Goal: Task Accomplishment & Management: Use online tool/utility

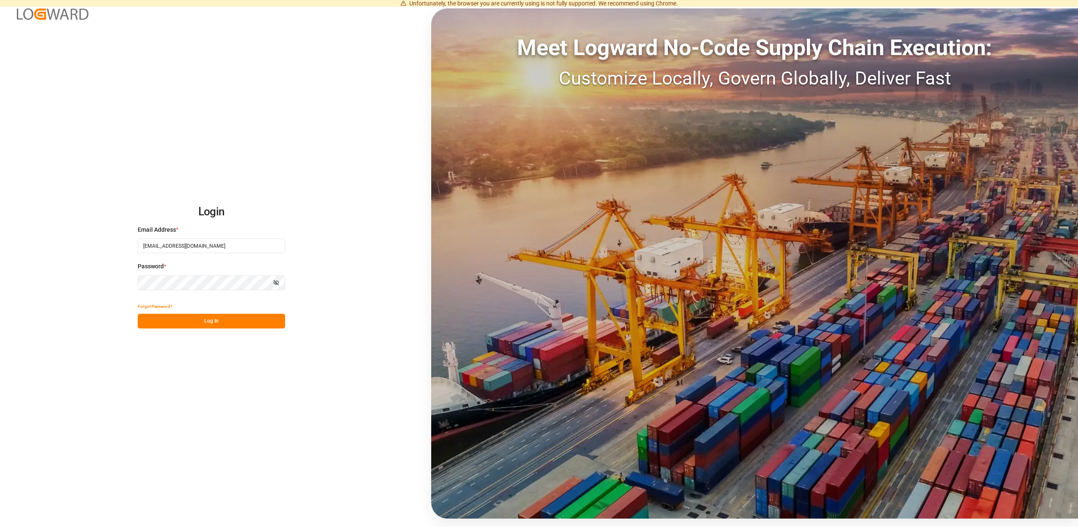
click at [209, 326] on button "Log In" at bounding box center [211, 321] width 147 height 15
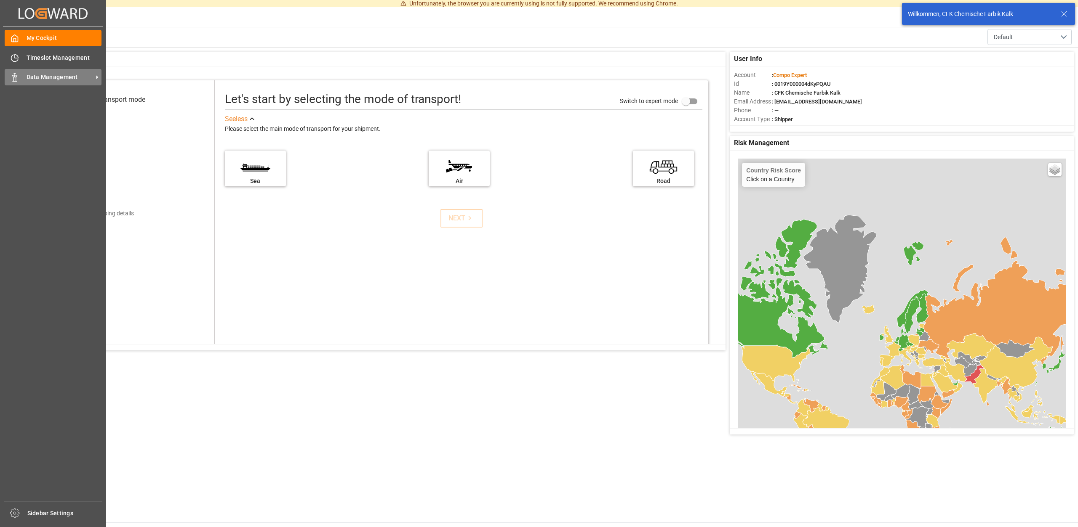
click at [57, 75] on span "Data Management" at bounding box center [60, 77] width 67 height 9
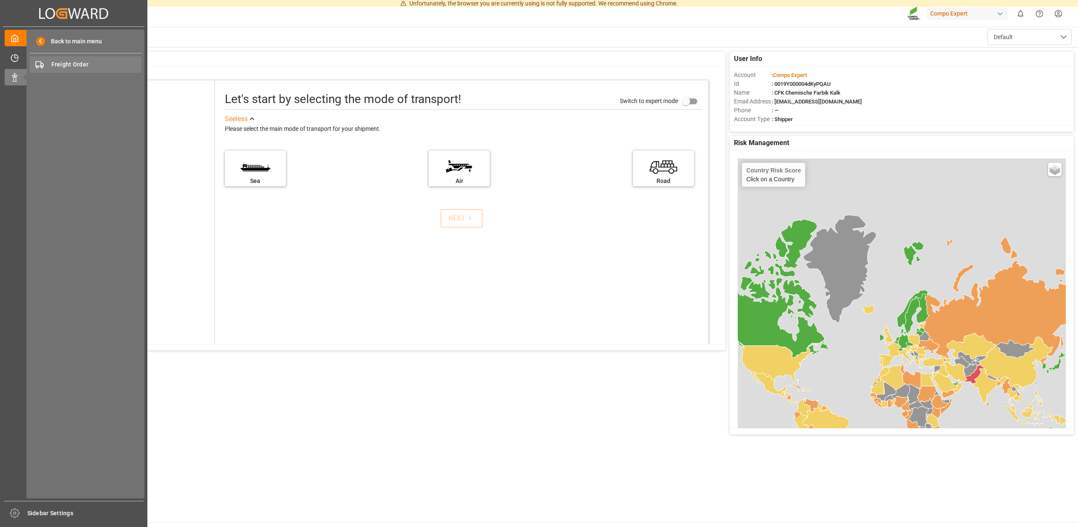
click at [73, 67] on span "Freight Order" at bounding box center [96, 64] width 91 height 9
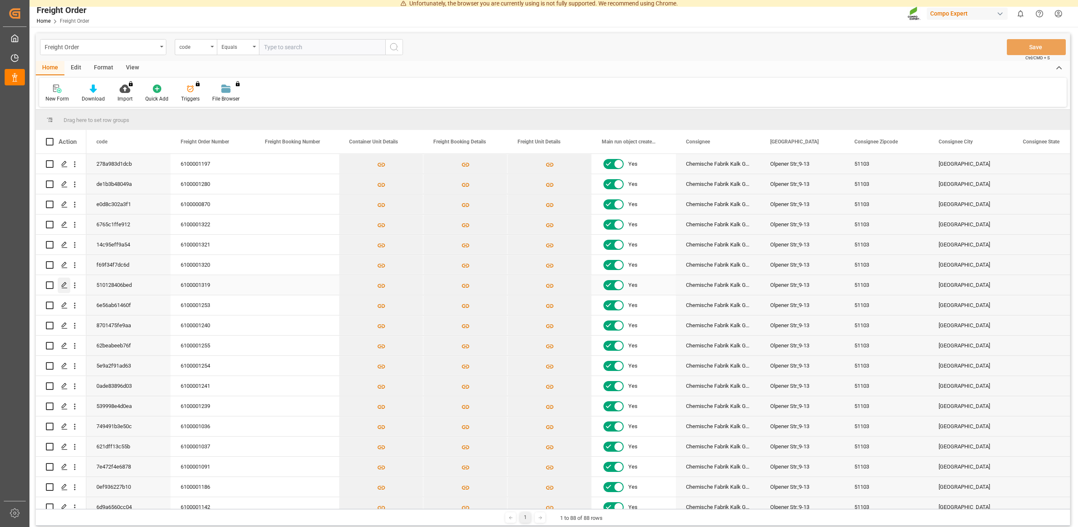
click at [66, 285] on icon "Press SPACE to select this row." at bounding box center [64, 285] width 7 height 7
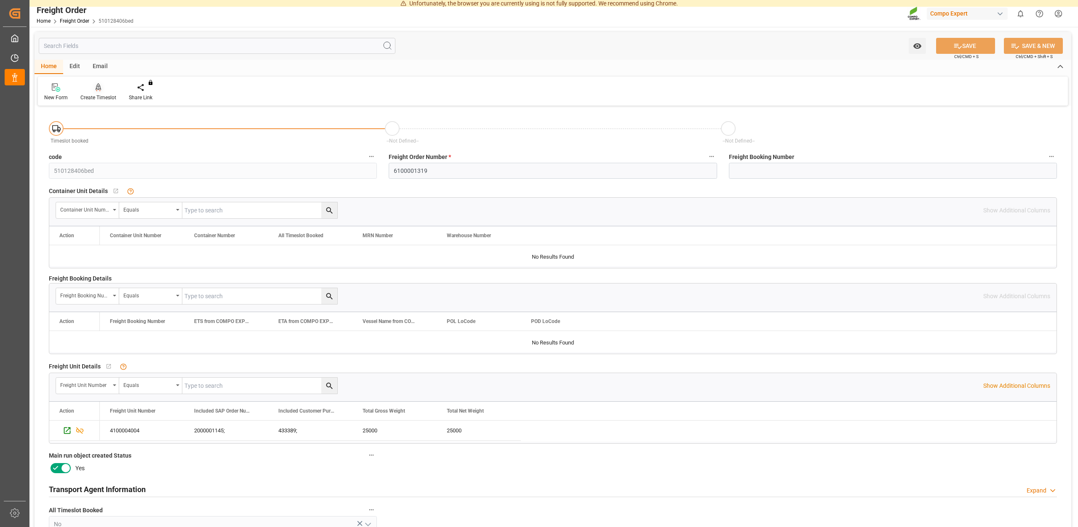
click at [94, 94] on div "Create Timeslot" at bounding box center [98, 98] width 36 height 8
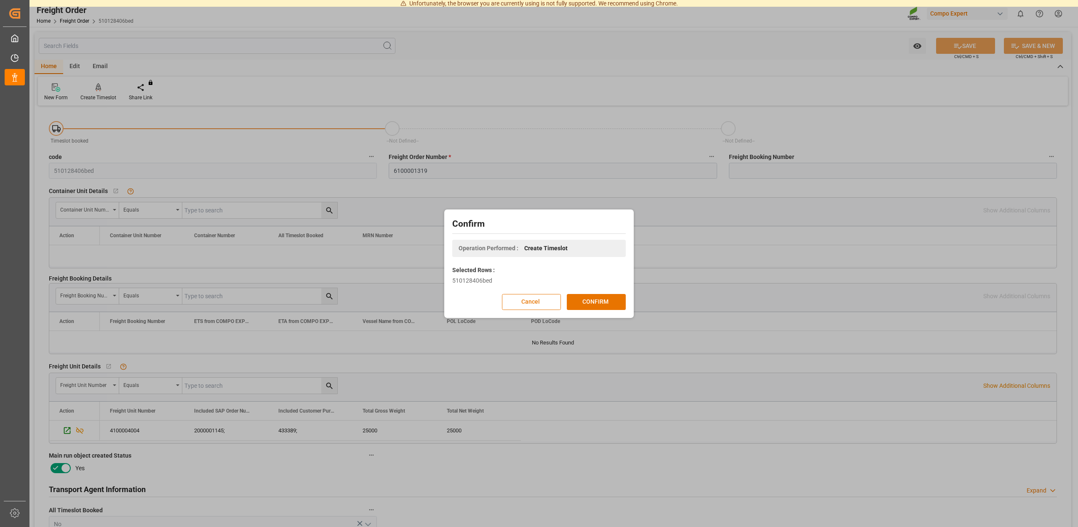
click at [523, 305] on button "Cancel" at bounding box center [531, 302] width 59 height 16
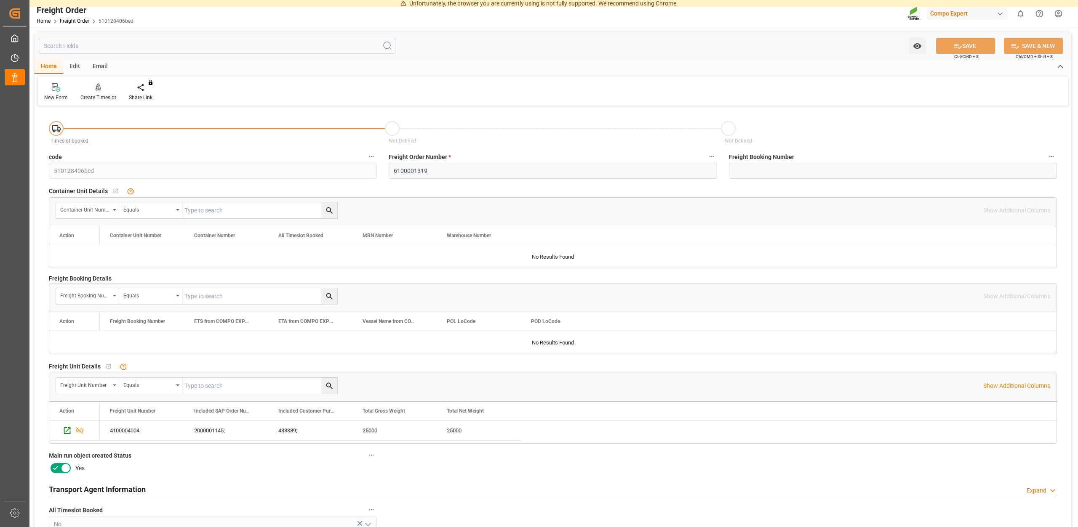
click at [100, 99] on div "Create Timeslot" at bounding box center [98, 98] width 36 height 8
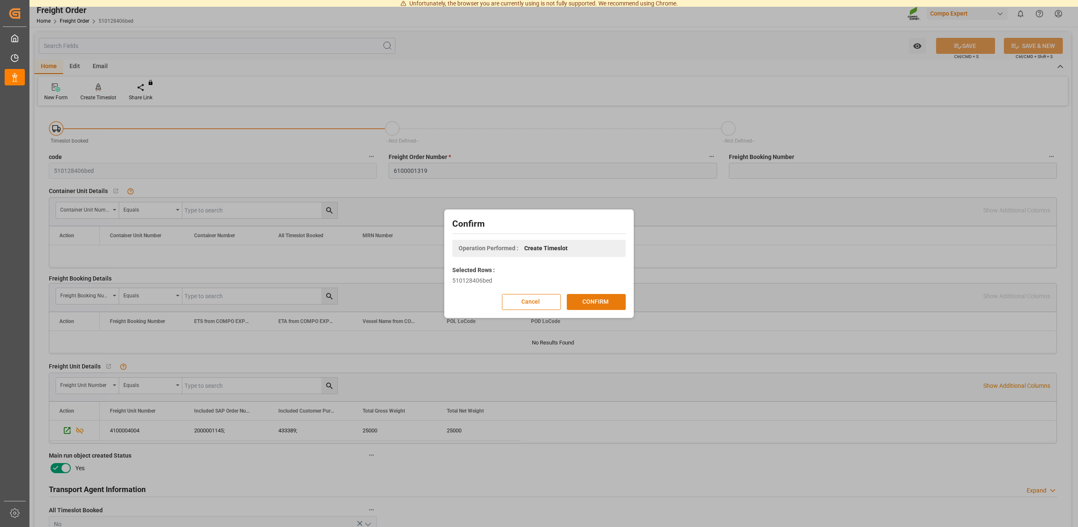
click at [585, 298] on button "CONFIRM" at bounding box center [596, 302] width 59 height 16
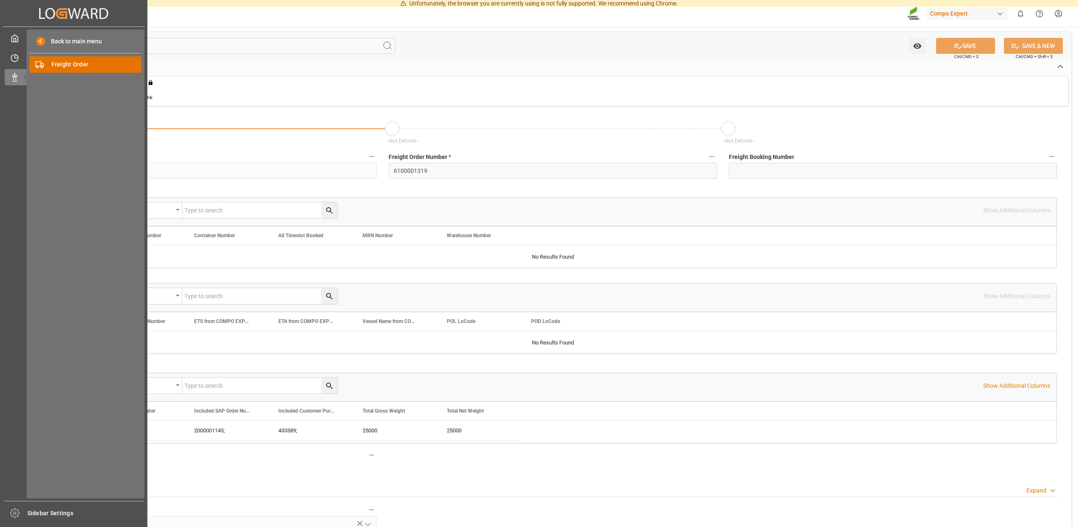
click at [84, 65] on span "Freight Order" at bounding box center [96, 64] width 91 height 9
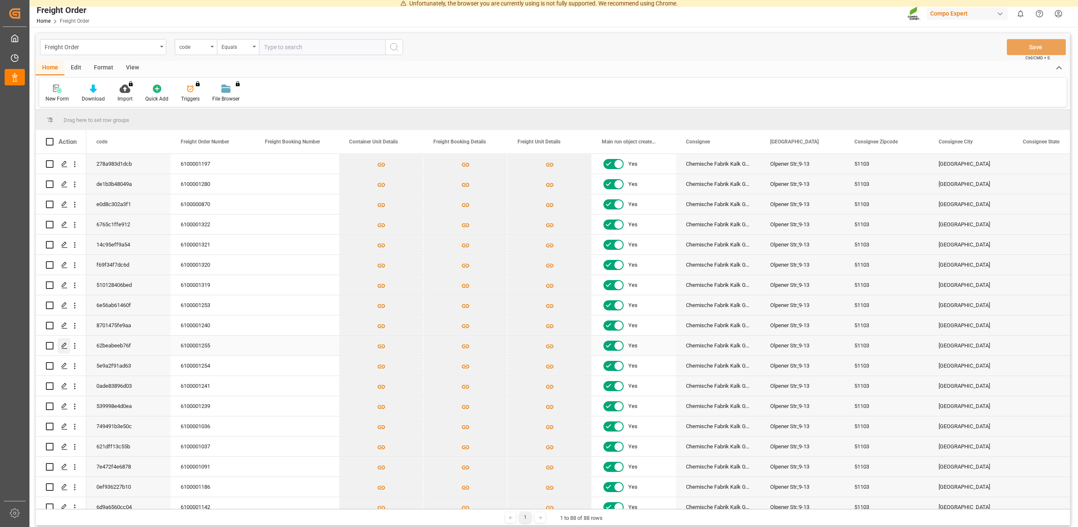
click at [66, 347] on icon "Press SPACE to select this row." at bounding box center [64, 346] width 7 height 7
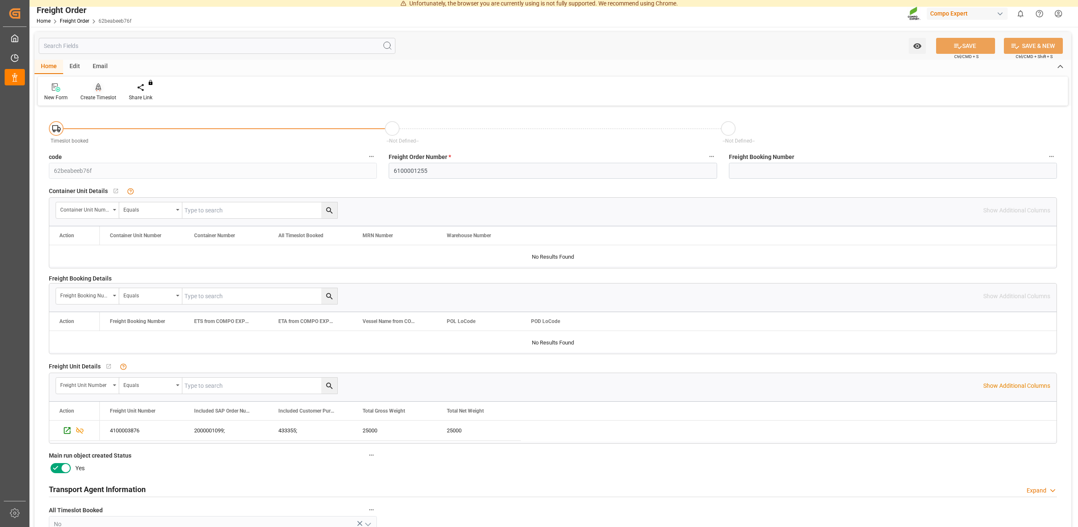
click at [99, 96] on div "Create Timeslot" at bounding box center [98, 98] width 36 height 8
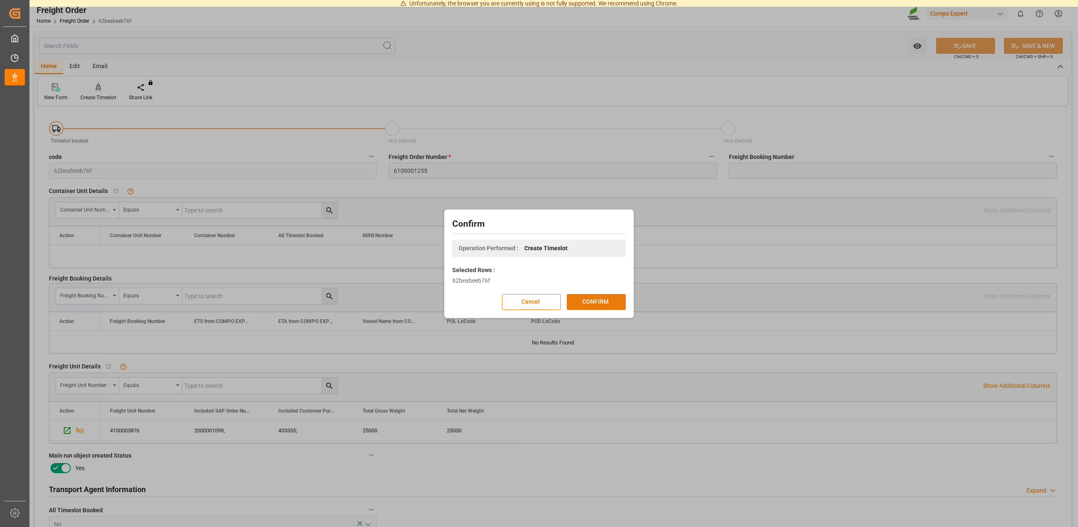
click at [593, 301] on button "CONFIRM" at bounding box center [596, 302] width 59 height 16
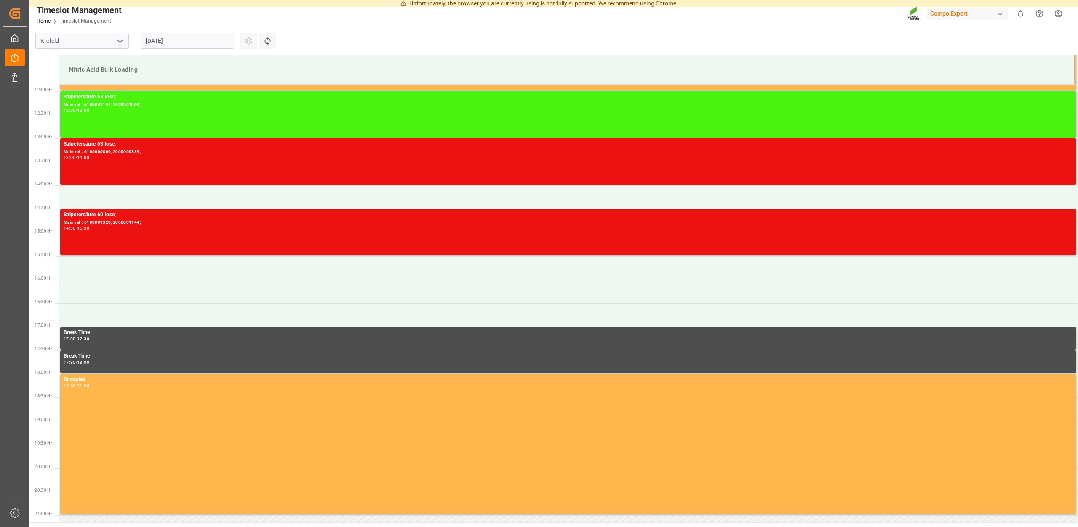
scroll to position [560, 0]
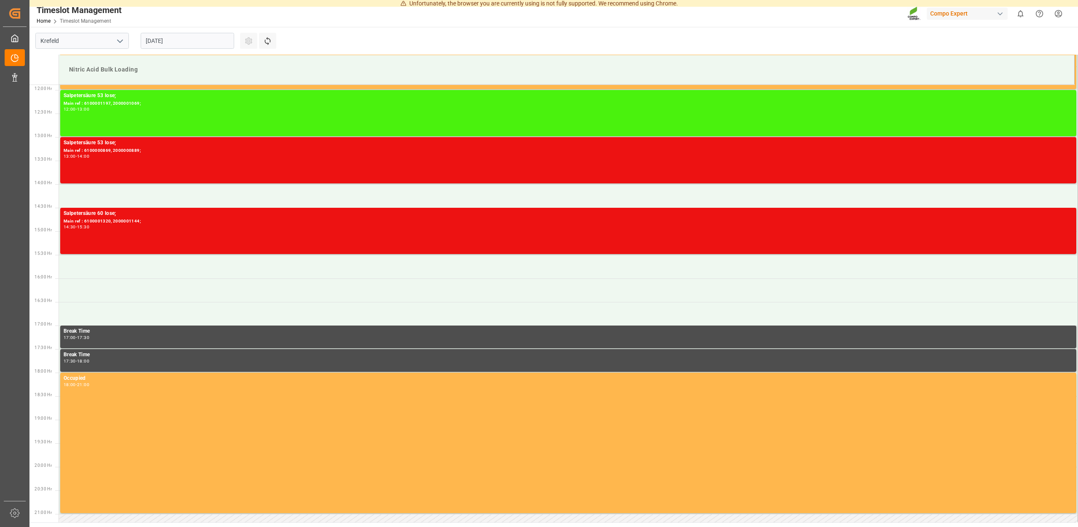
click at [191, 42] on input "[DATE]" at bounding box center [187, 41] width 93 height 16
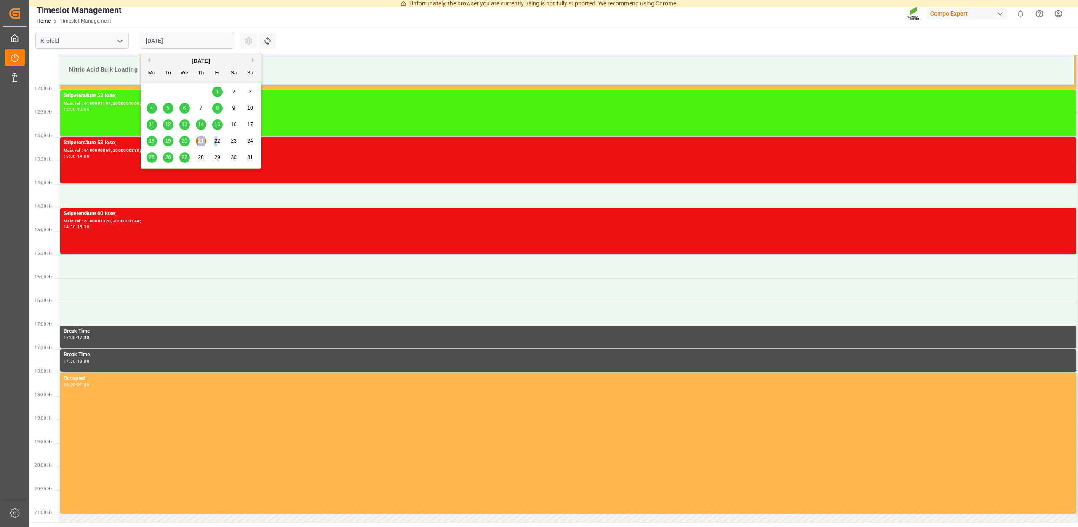
drag, startPoint x: 221, startPoint y: 143, endPoint x: 217, endPoint y: 138, distance: 7.2
click at [217, 138] on div "22" at bounding box center [217, 141] width 11 height 10
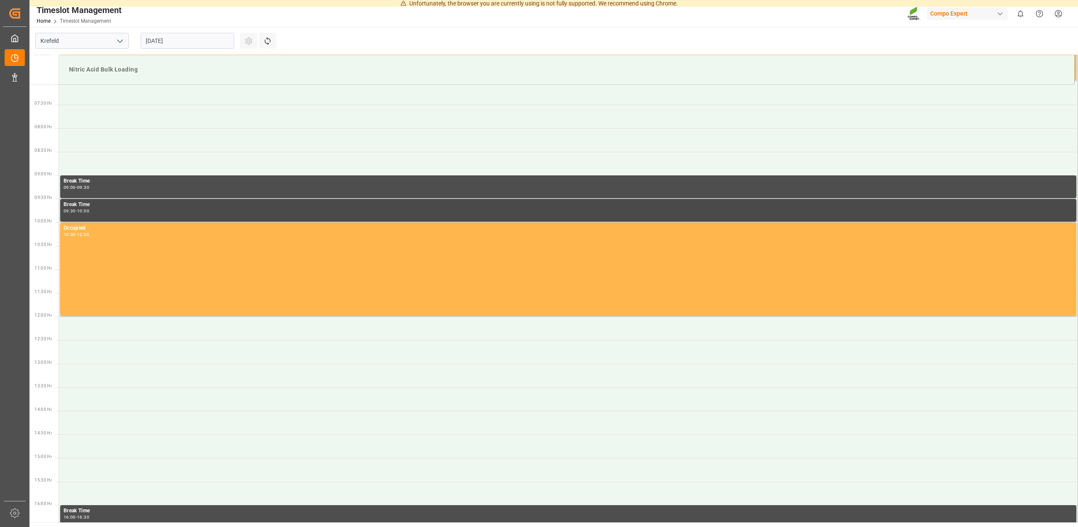
scroll to position [303, 0]
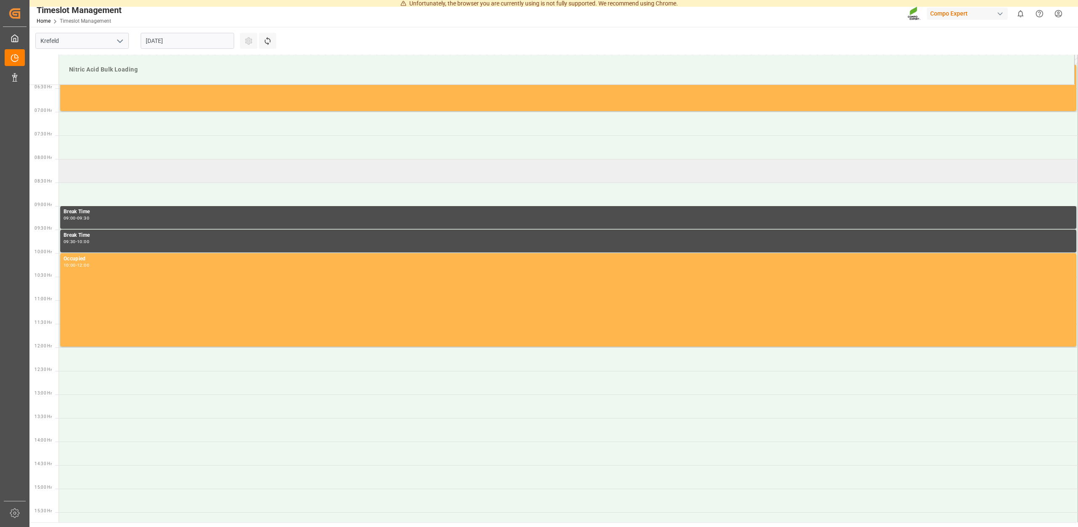
click at [103, 169] on td at bounding box center [568, 171] width 1019 height 24
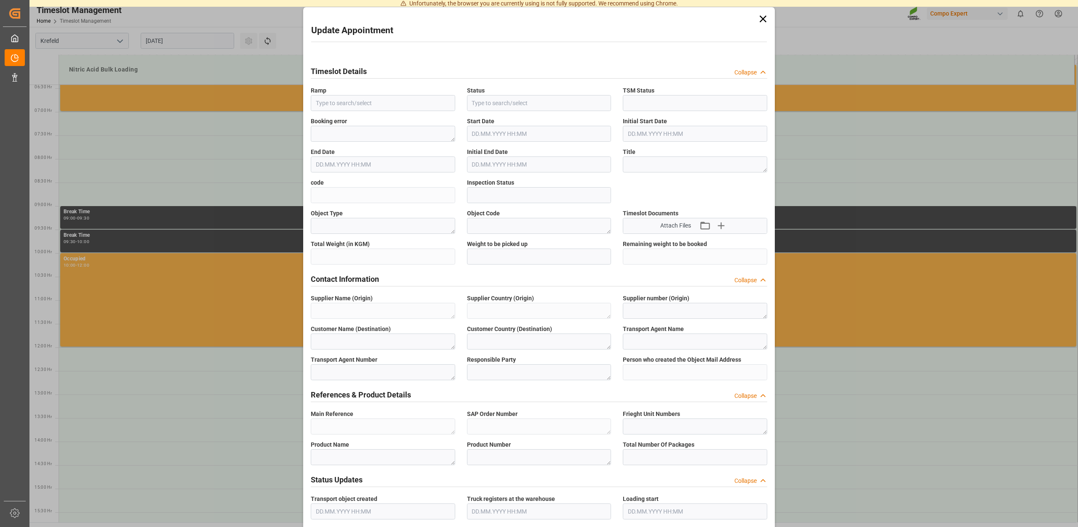
type input "Nitric Acid Bulk Loading"
type input "Transport object created"
type input "Booked"
type input "3e9d32b6b5c0"
type input "Open"
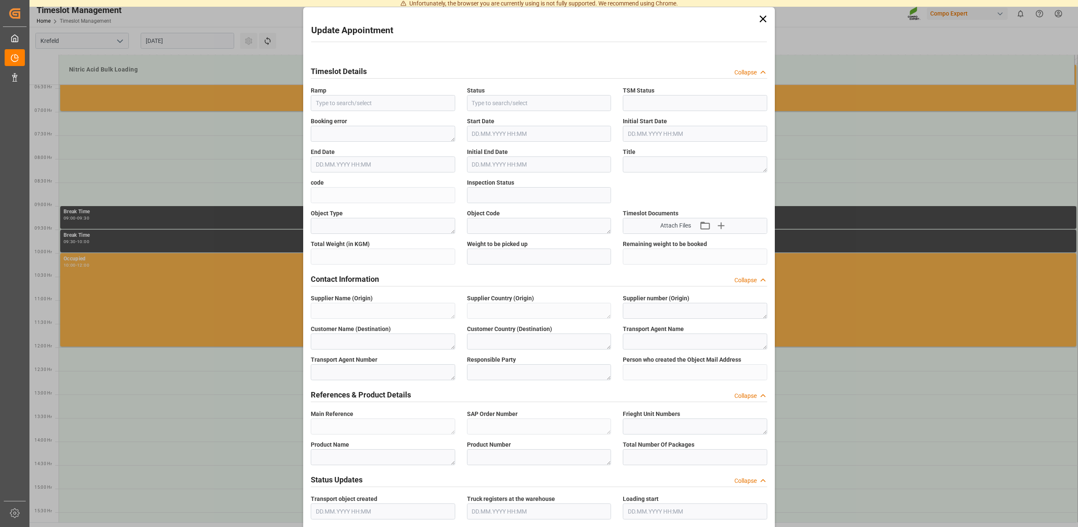
type textarea "Main-Run"
type input "25000"
type textarea "SP_EWM"
type textarea "Chemische Fabrik Kalk GmbH"
type textarea "DE"
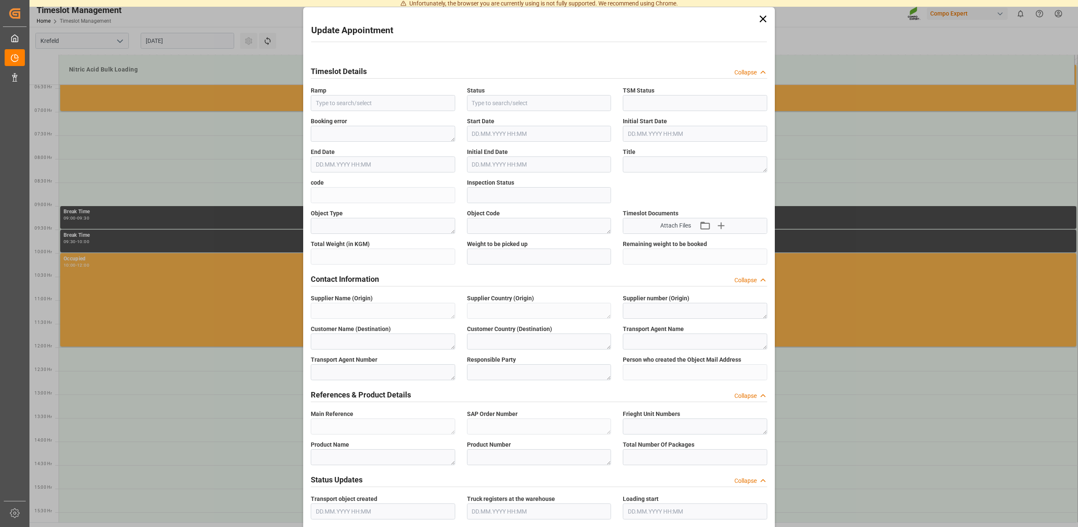
type textarea "Chemische Fabrik Kalk GmbH, (CFK)"
type textarea "5355955"
type textarea "Compo Expert"
type input "[PERSON_NAME][EMAIL_ADDRESS][PERSON_NAME][DOMAIN_NAME]"
type textarea "6100001319"
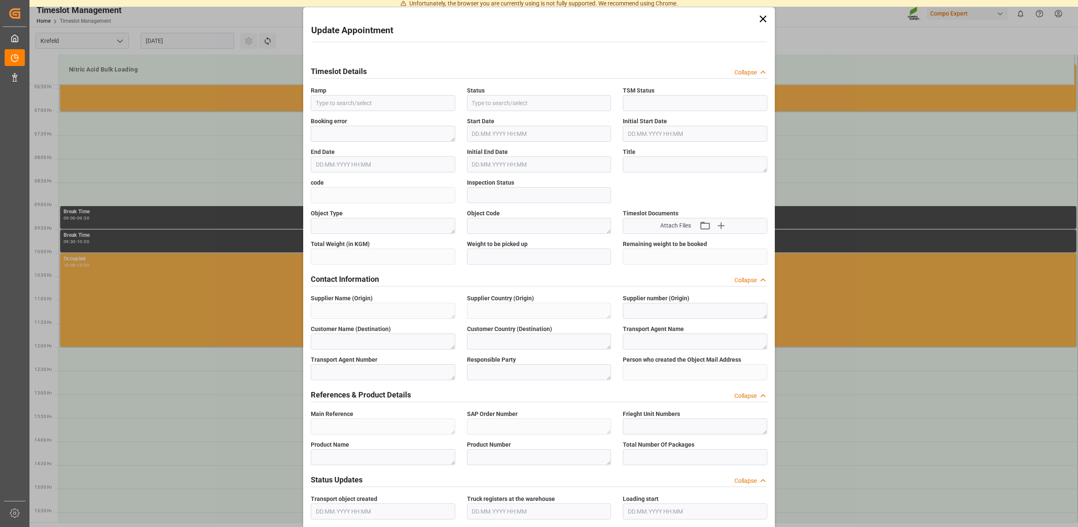
type textarea "2000001145;"
type textarea "4100004004;"
type textarea "Salpetersäure 60 lose;"
type textarea "1510102000;"
type input "0"
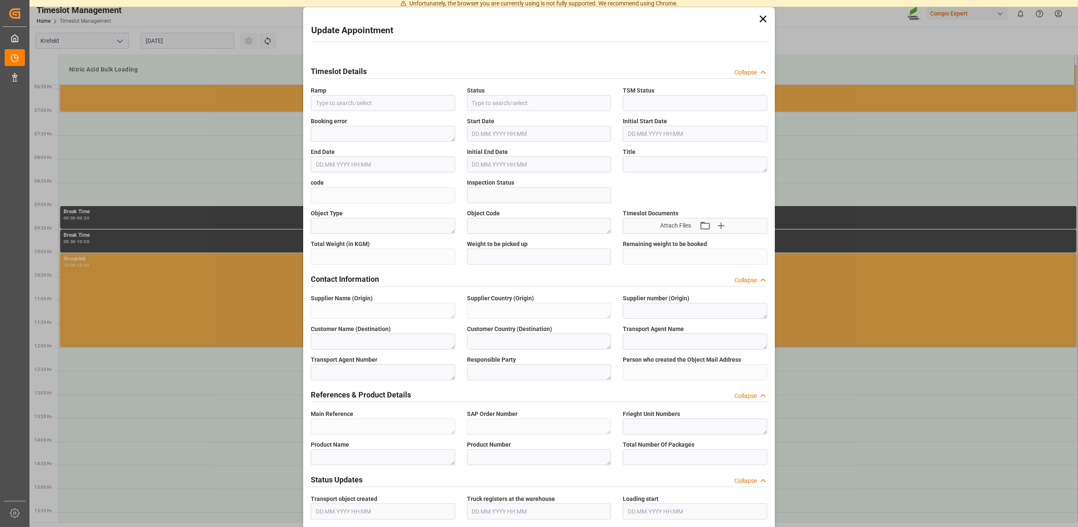
type textarea "Z100"
type textarea "3500"
type input "6100001319"
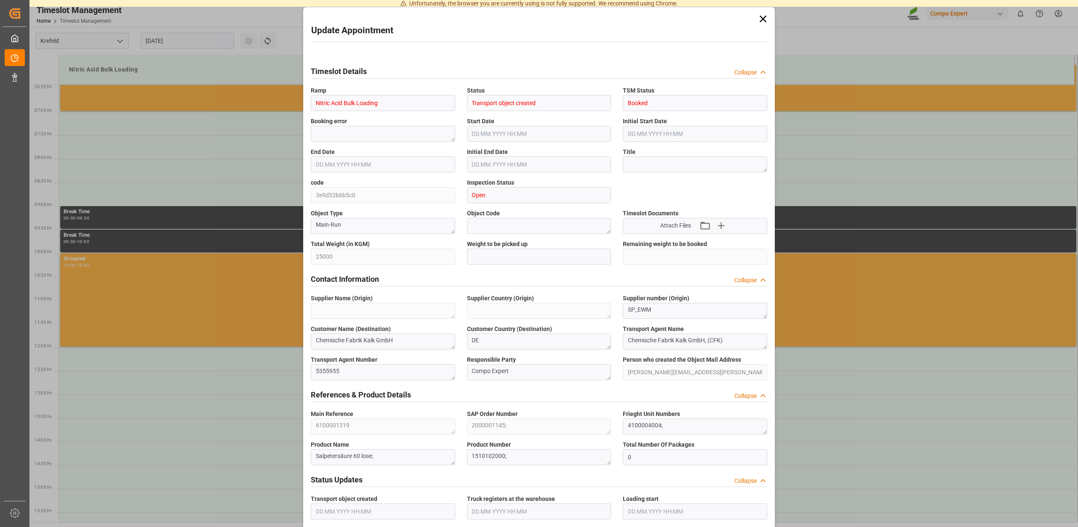
type input "22.08.2025 08:00"
type input "22.08.2025 08:30"
type input "20.08.2025 13:52"
type input "21.08.2025 11:26"
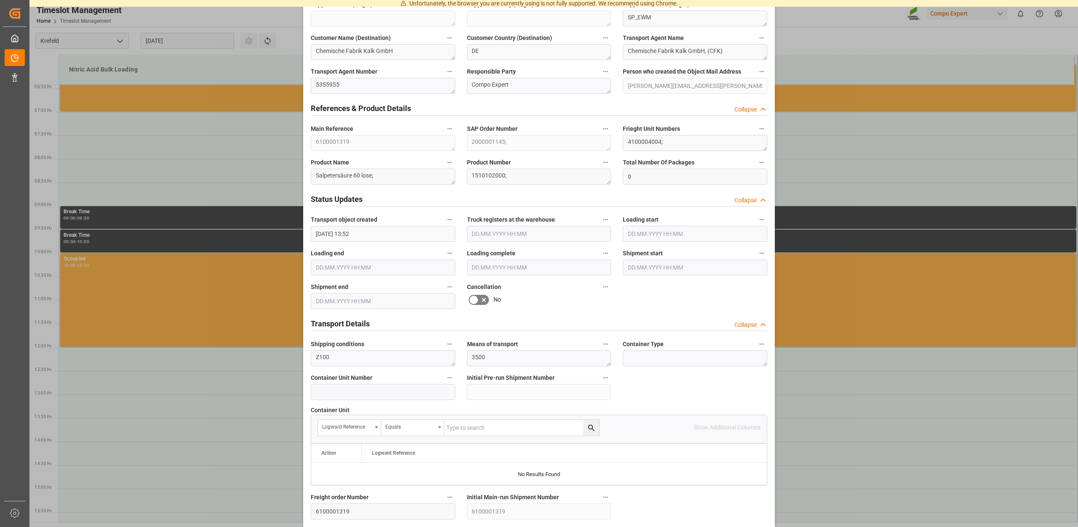
scroll to position [641, 0]
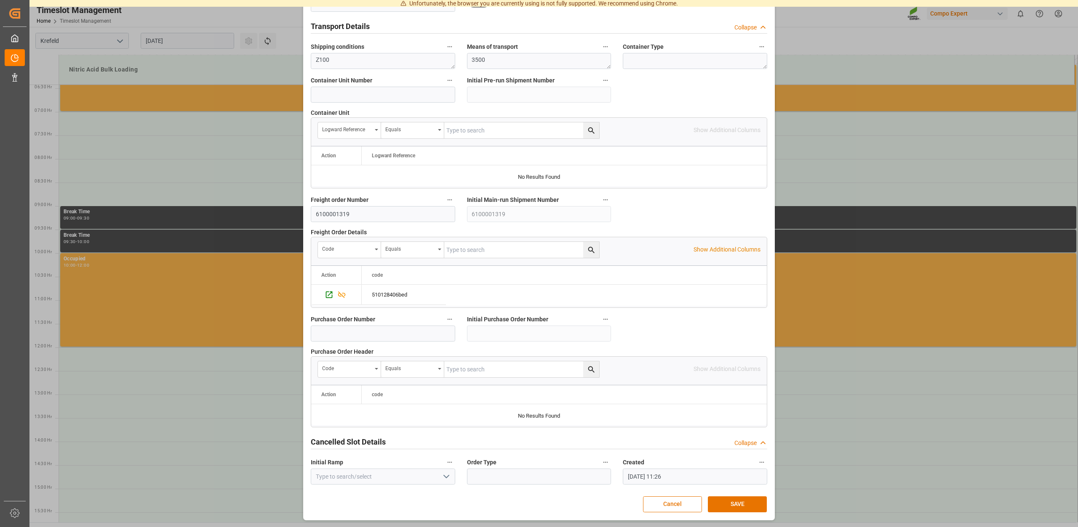
click at [749, 507] on button "SAVE" at bounding box center [737, 505] width 59 height 16
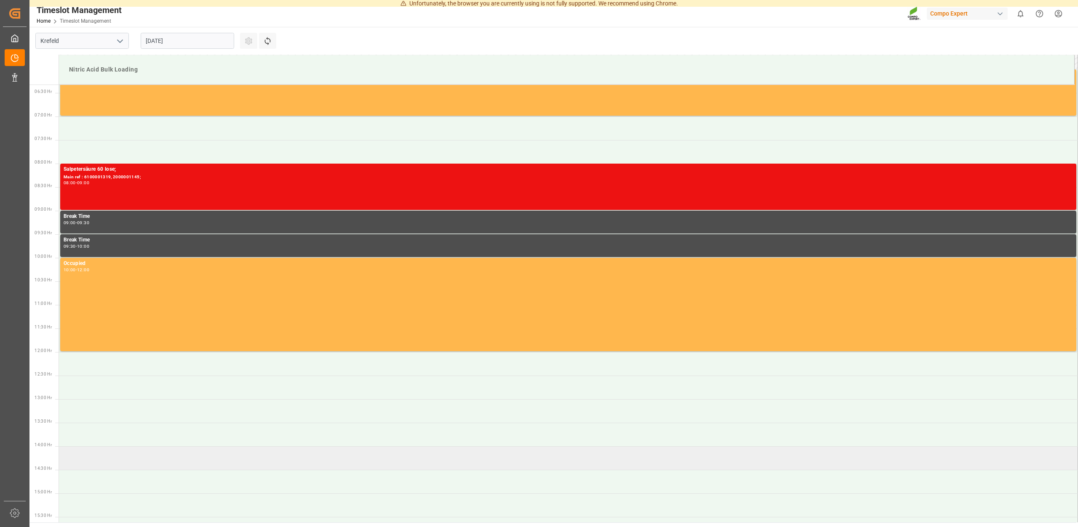
scroll to position [381, 0]
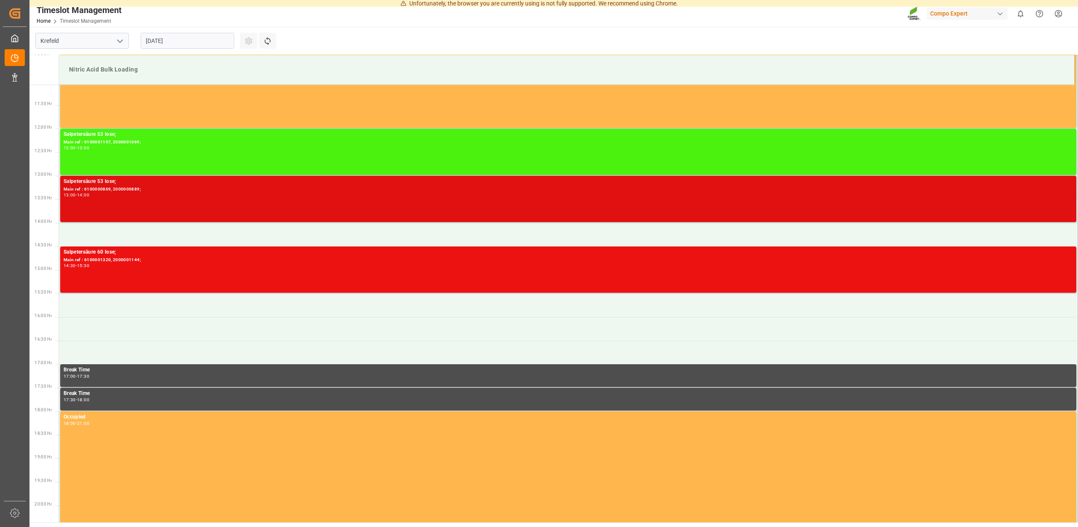
scroll to position [350, 0]
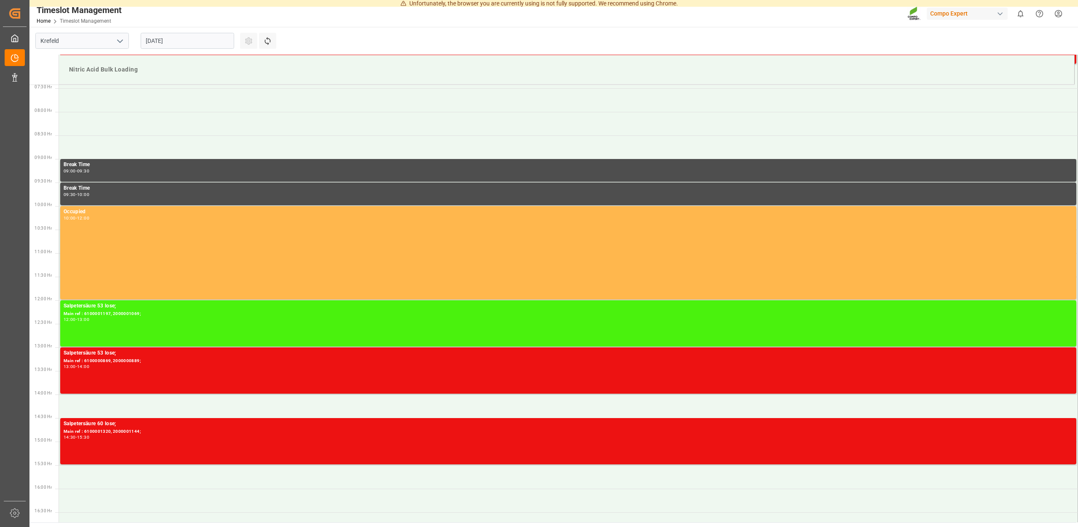
click at [205, 38] on input "[DATE]" at bounding box center [187, 41] width 93 height 16
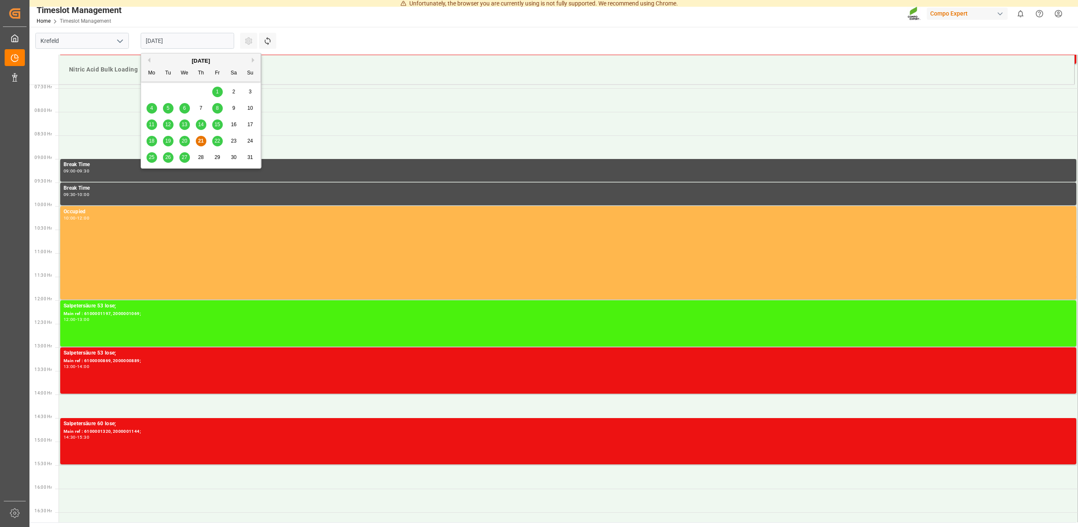
click at [217, 140] on span "22" at bounding box center [216, 141] width 5 height 6
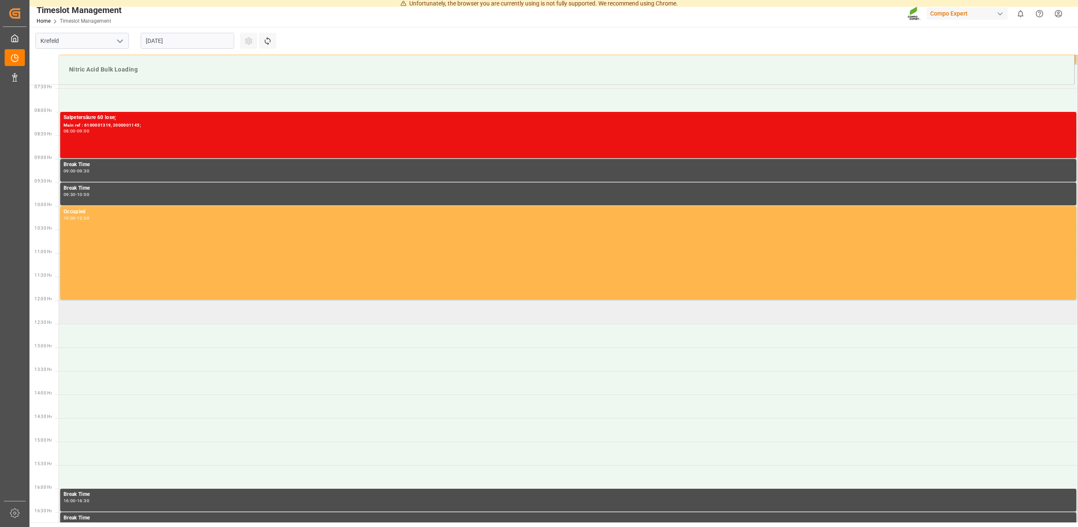
click at [97, 319] on td at bounding box center [568, 313] width 1019 height 24
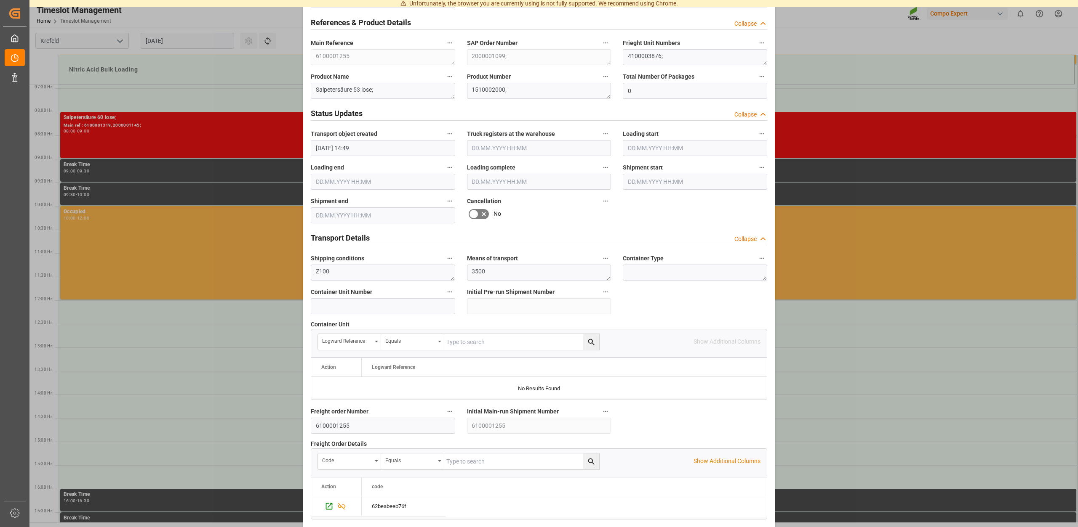
scroll to position [641, 0]
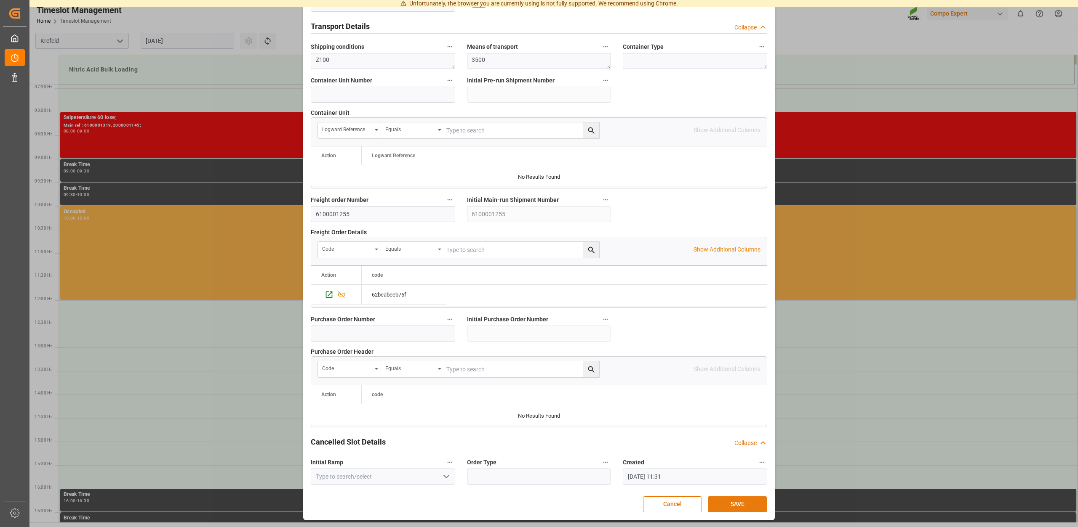
click at [724, 499] on button "SAVE" at bounding box center [737, 505] width 59 height 16
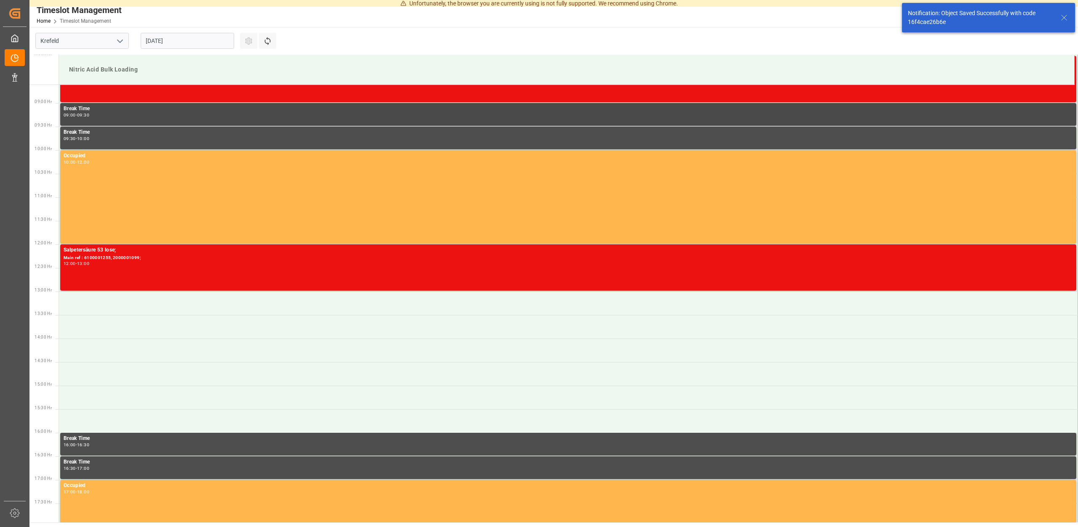
scroll to position [341, 0]
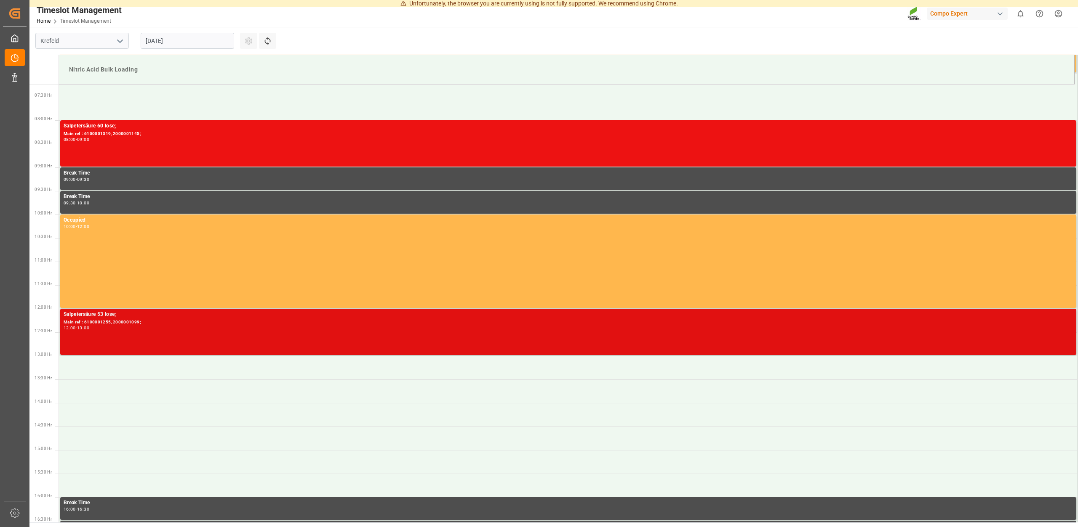
click at [153, 327] on div "12:00 - 13:00" at bounding box center [568, 328] width 1009 height 5
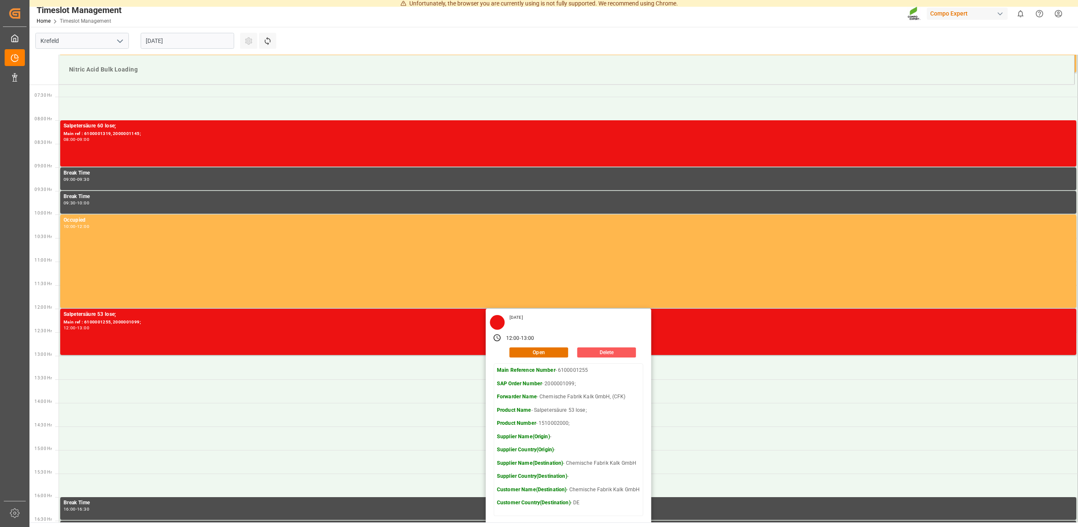
click at [600, 351] on button "Delete" at bounding box center [606, 353] width 59 height 10
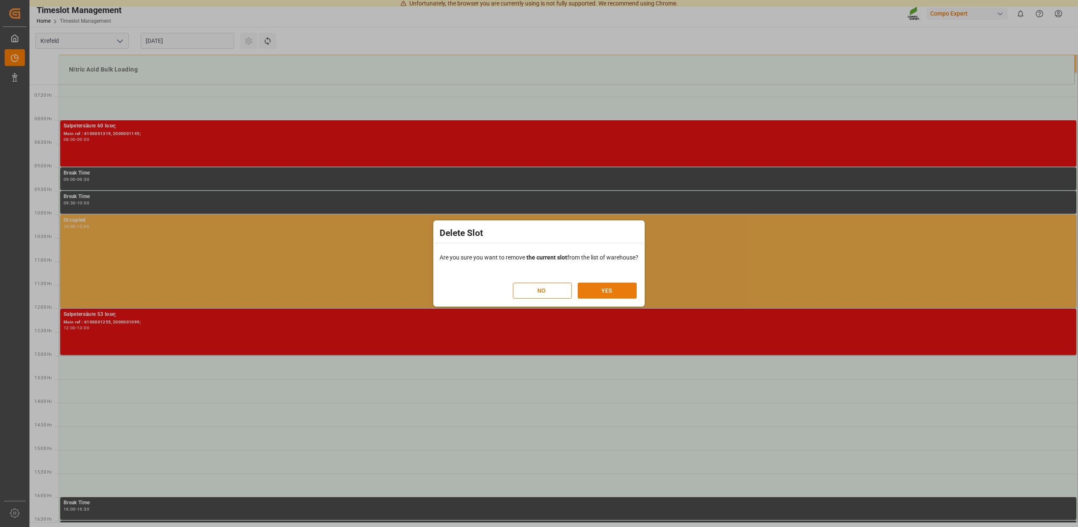
click at [608, 292] on button "YES" at bounding box center [607, 291] width 59 height 16
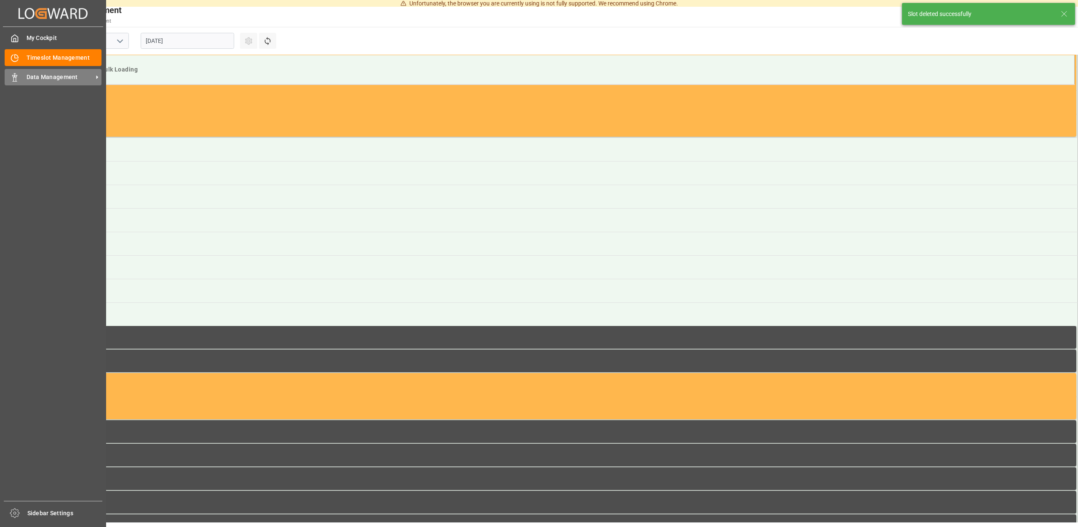
click at [48, 77] on span "Data Management" at bounding box center [60, 77] width 67 height 9
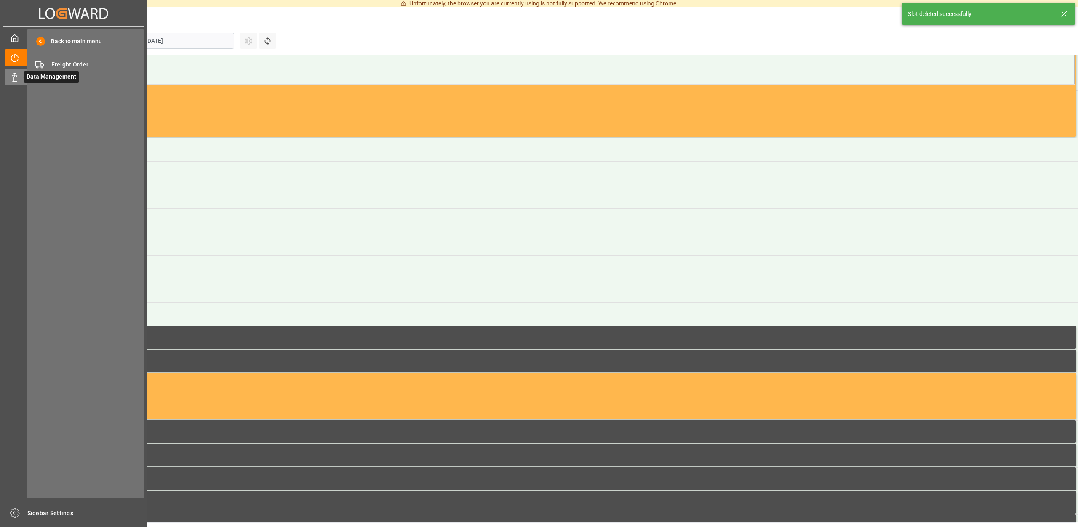
scroll to position [513, 0]
click at [75, 63] on span "Freight Order" at bounding box center [96, 64] width 91 height 9
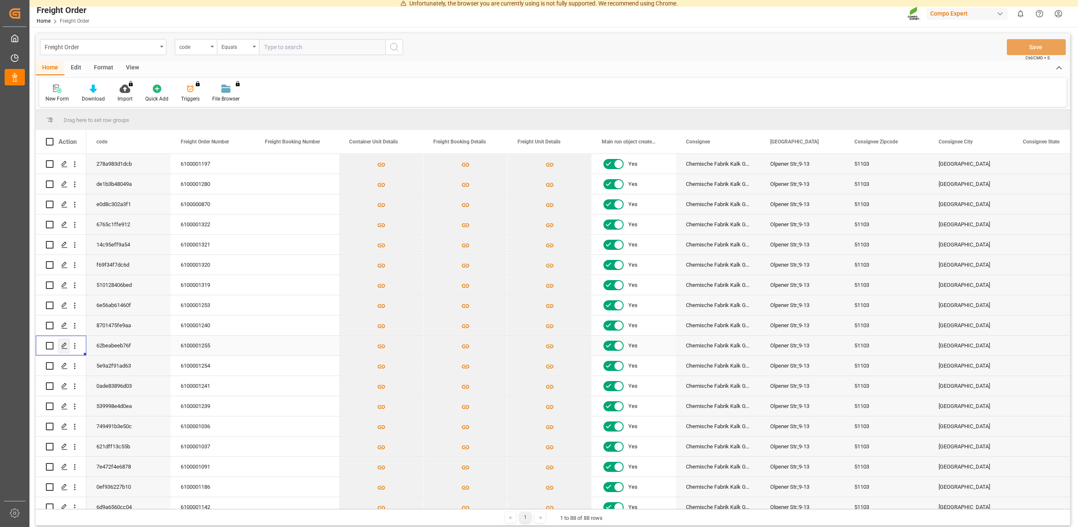
click at [64, 346] on icon "Press SPACE to select this row." at bounding box center [64, 346] width 7 height 7
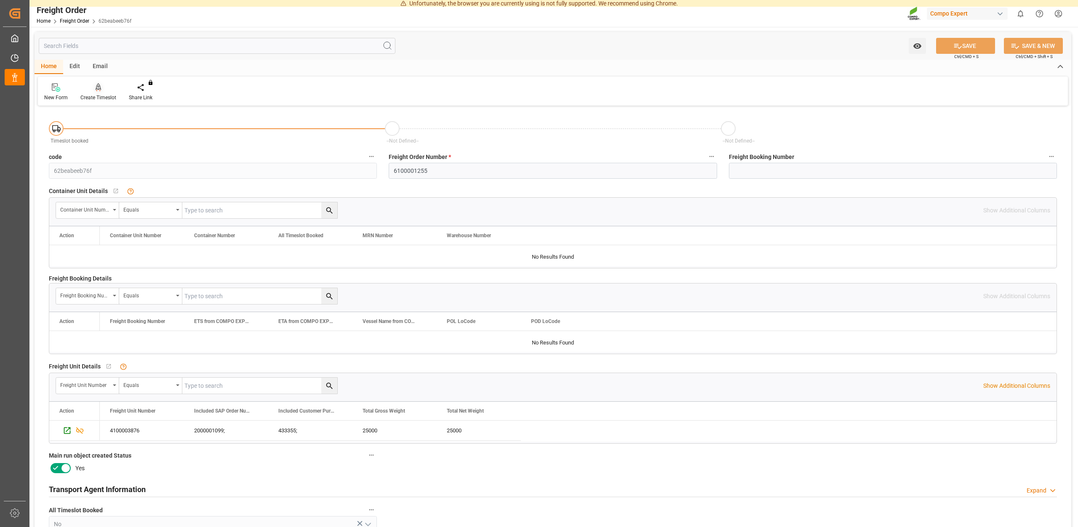
click at [102, 95] on div "Create Timeslot" at bounding box center [98, 98] width 36 height 8
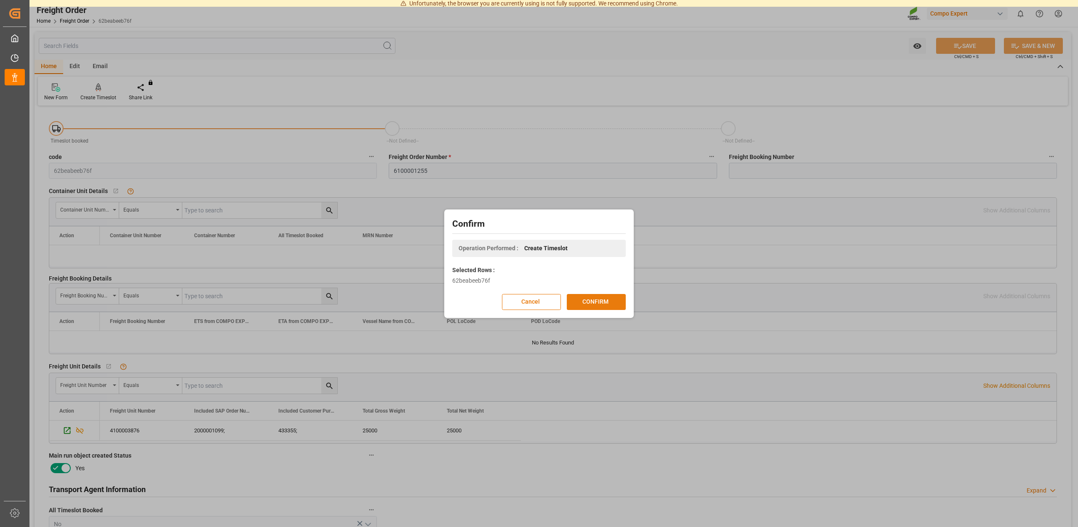
click at [588, 298] on button "CONFIRM" at bounding box center [596, 302] width 59 height 16
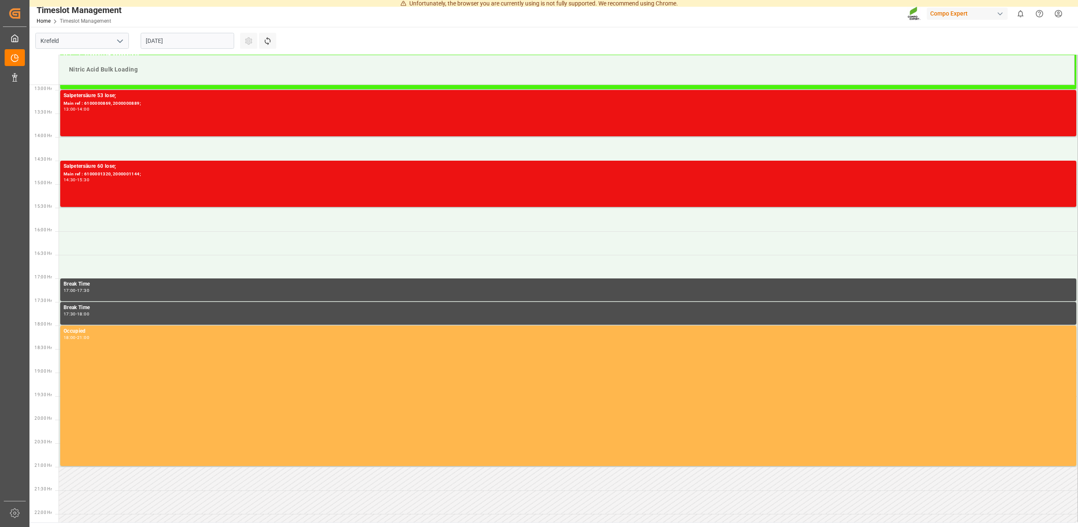
scroll to position [522, 0]
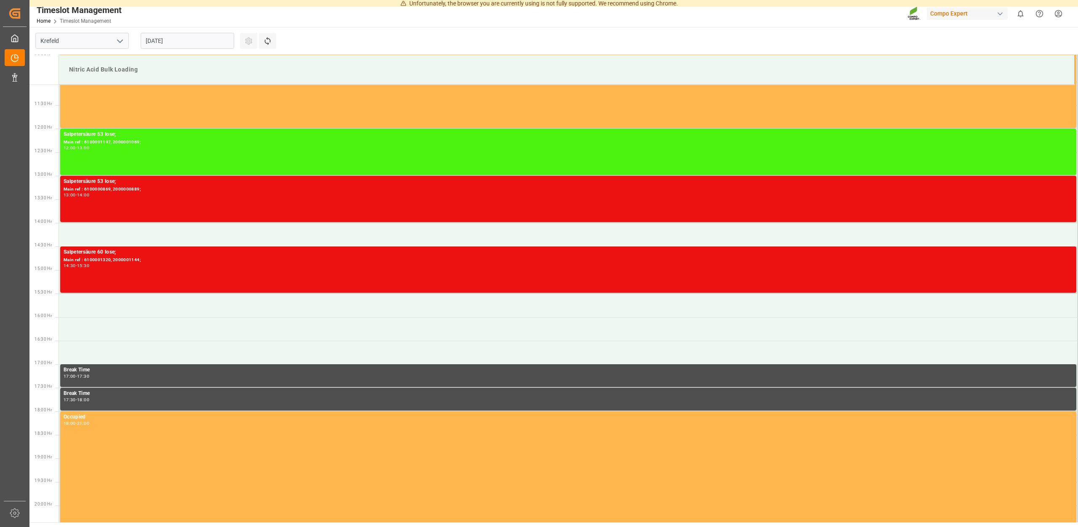
click at [197, 41] on input "[DATE]" at bounding box center [187, 41] width 93 height 16
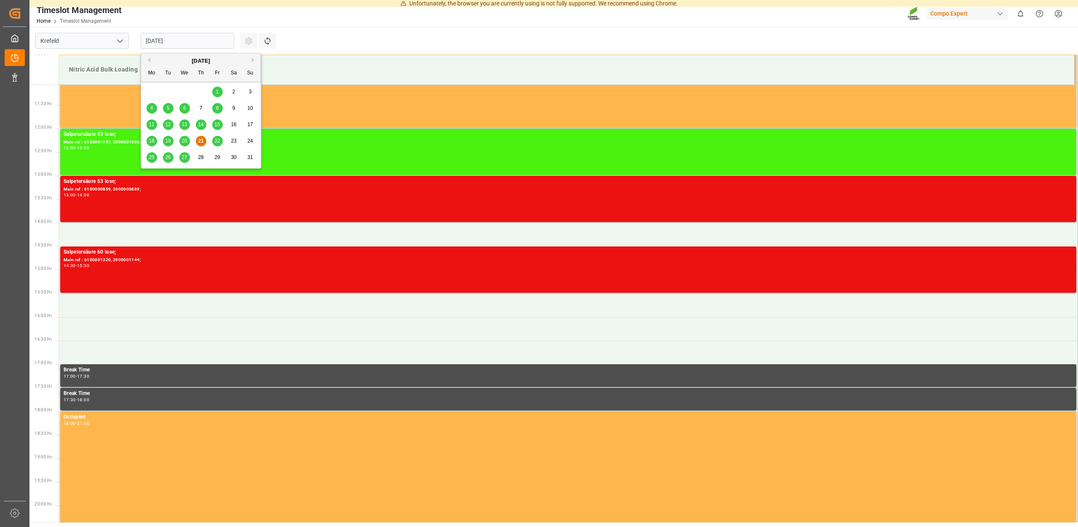
click at [217, 141] on span "22" at bounding box center [216, 141] width 5 height 6
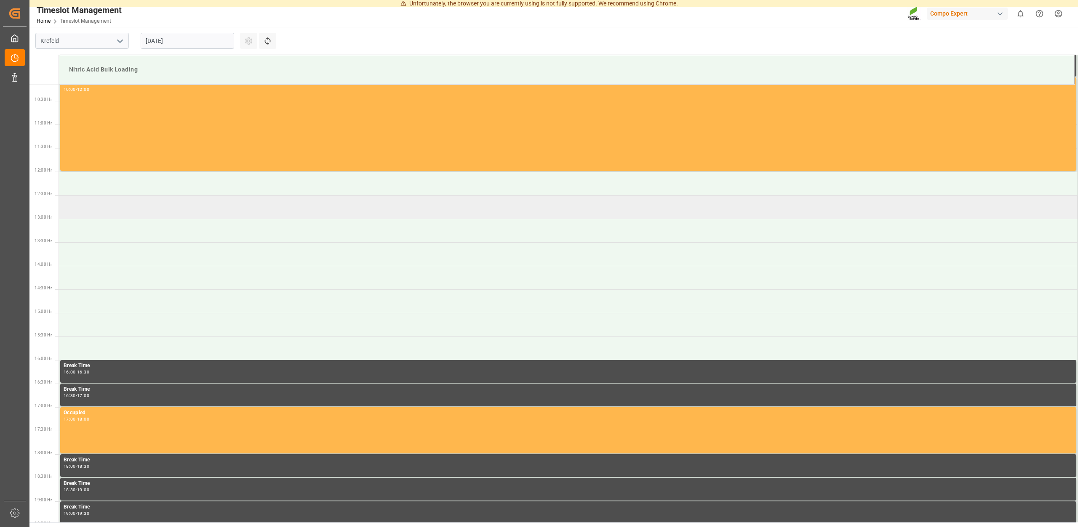
scroll to position [350, 0]
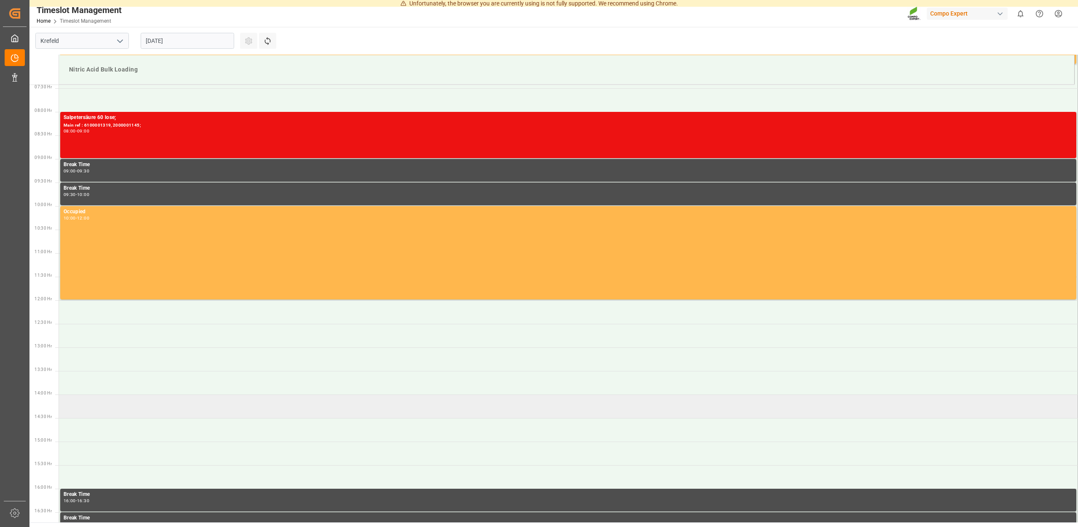
click at [85, 402] on td at bounding box center [568, 407] width 1019 height 24
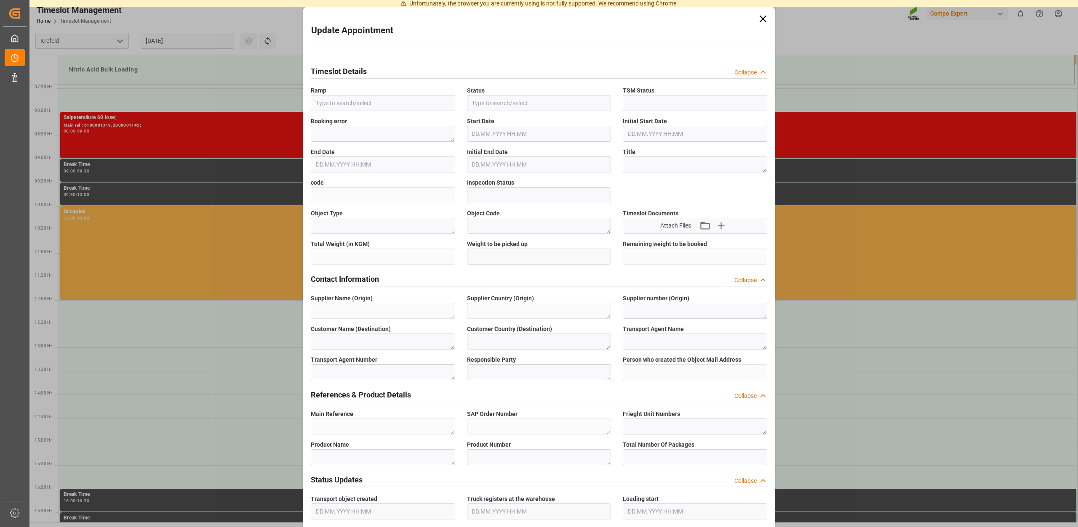
type input "Nitric Acid Bulk Loading"
type input "Transport object created"
type input "Booked"
type input "c580f4639823"
type input "Open"
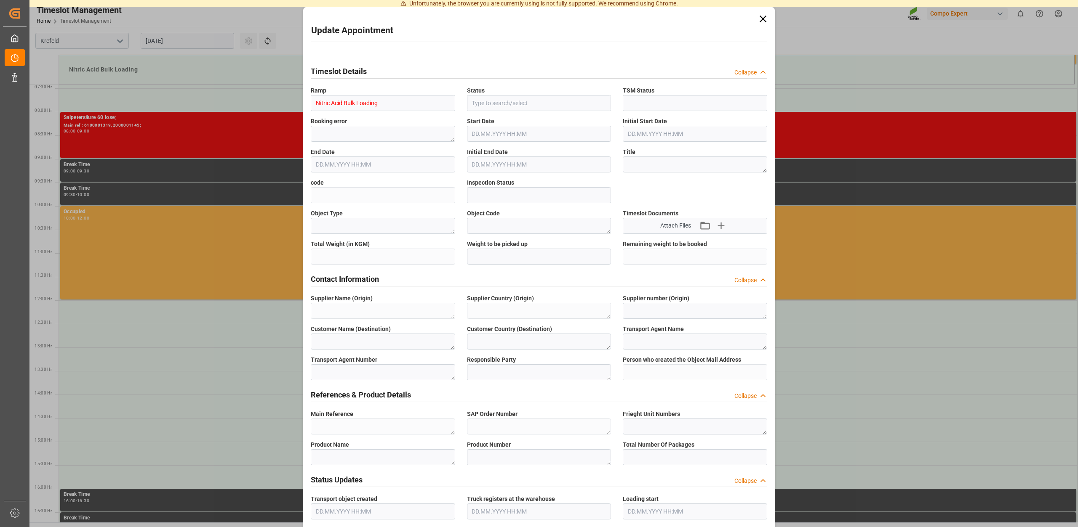
type textarea "Main-Run"
type textarea "SP_EWM"
type textarea "Chemische Fabrik Kalk GmbH"
type textarea "DE"
type textarea "Chemische Fabrik Kalk GmbH, (CFK)"
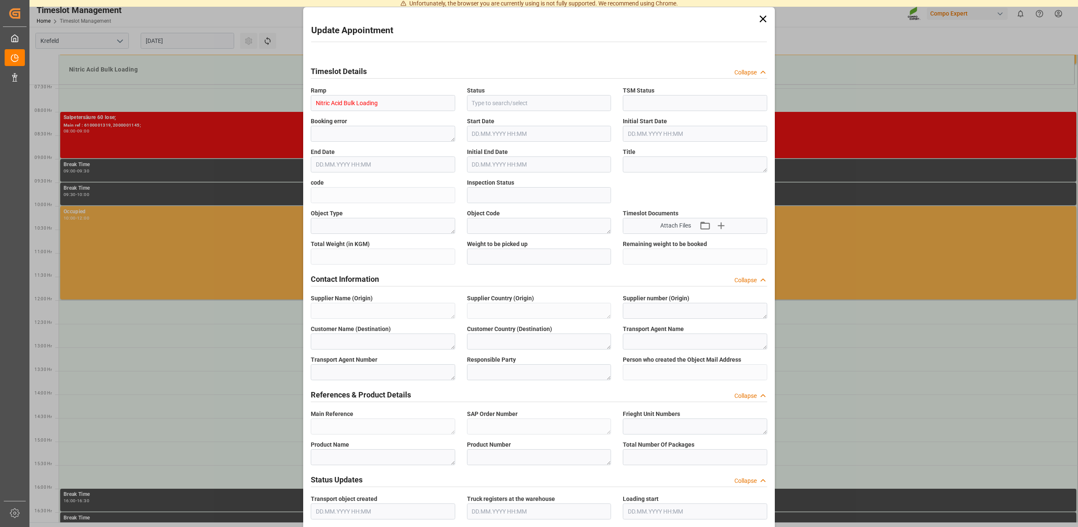
type textarea "5355955"
type textarea "Compo Expert"
type input "[PERSON_NAME][EMAIL_ADDRESS][PERSON_NAME][DOMAIN_NAME]"
type textarea "6100001255"
type textarea "2000001099;"
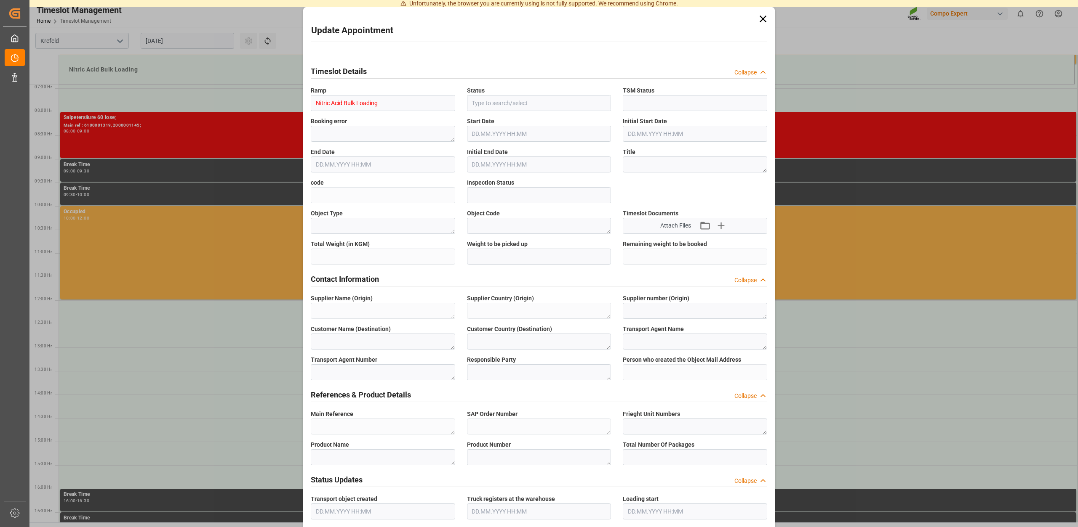
type textarea "4100003876;"
type textarea "Salpetersäure 53 lose;"
type textarea "1510002000;"
type textarea "Z100"
type textarea "3500"
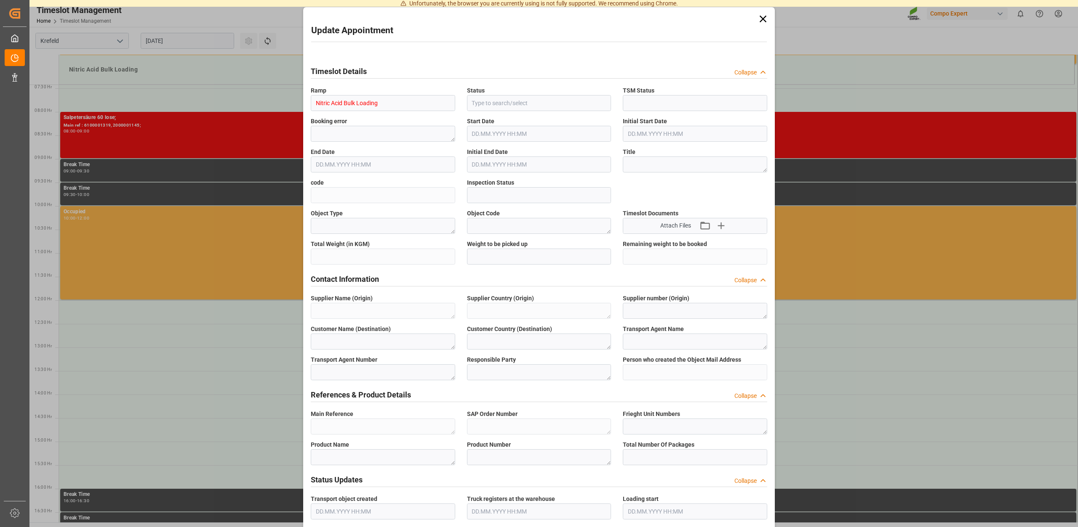
type input "6100001255"
type input "25000"
type input "0"
type input "[DATE] 14:00"
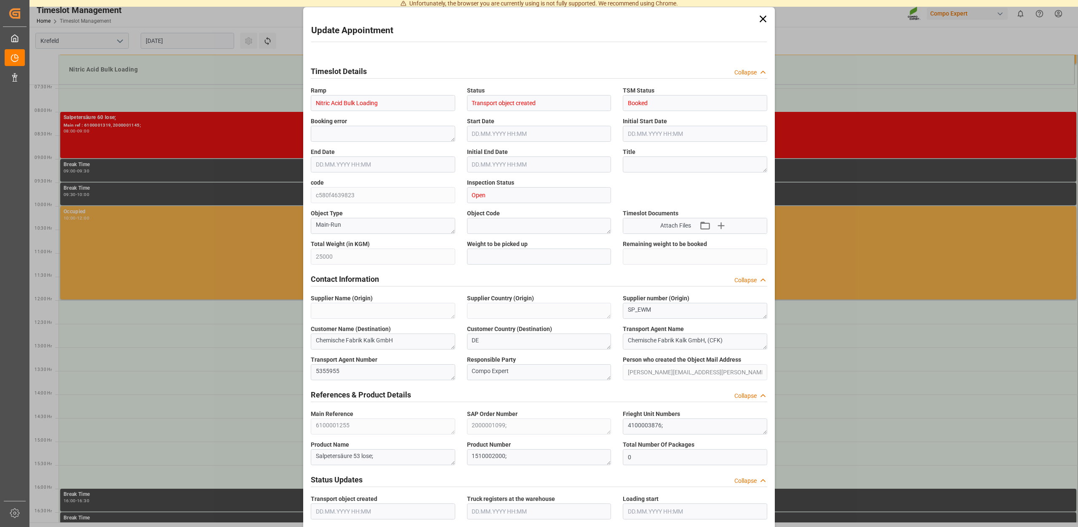
type input "[DATE] 14:30"
type input "[DATE] 14:49"
type input "[DATE] 11:39"
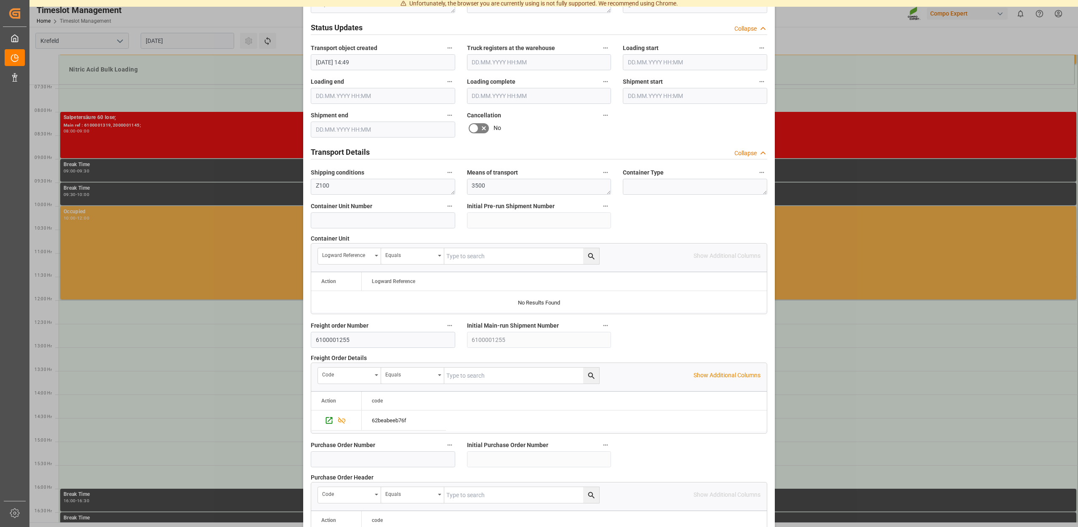
scroll to position [641, 0]
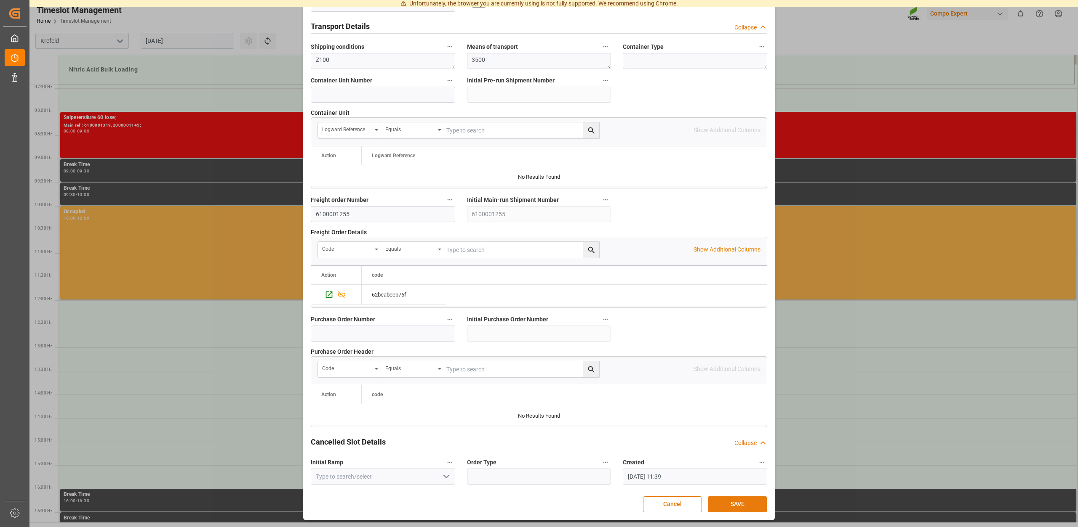
click at [743, 506] on button "SAVE" at bounding box center [737, 505] width 59 height 16
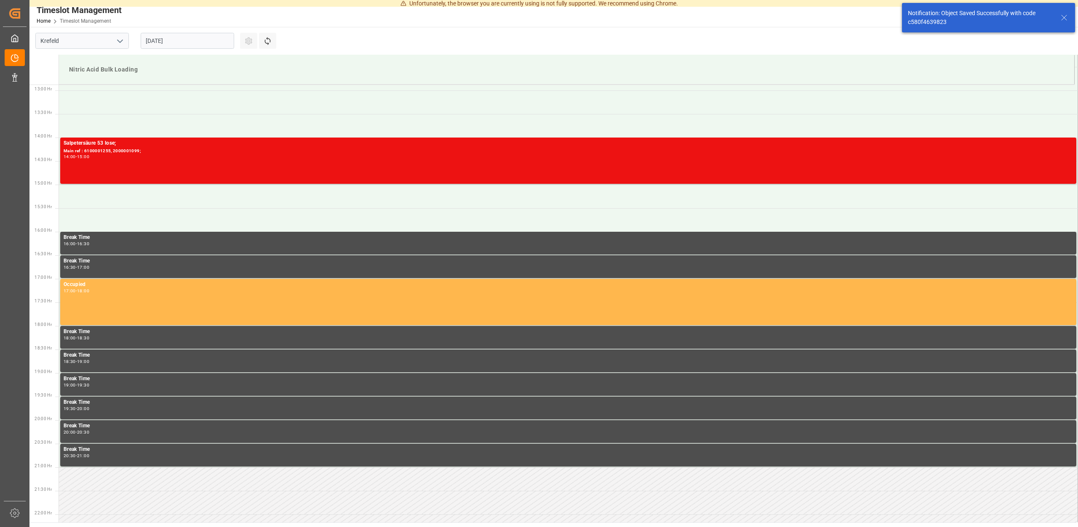
scroll to position [607, 0]
